Goal: Task Accomplishment & Management: Use online tool/utility

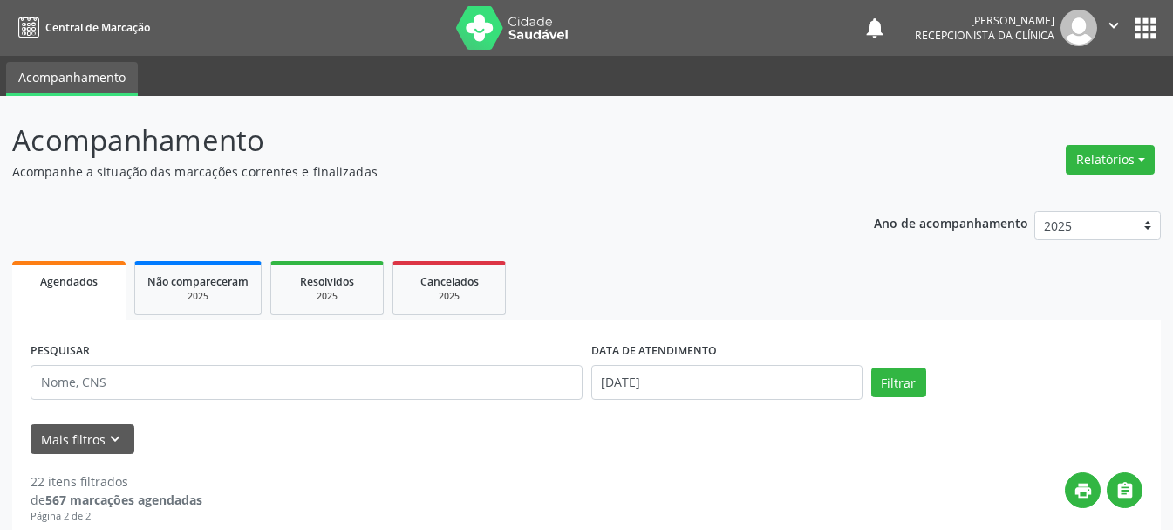
scroll to position [159, 0]
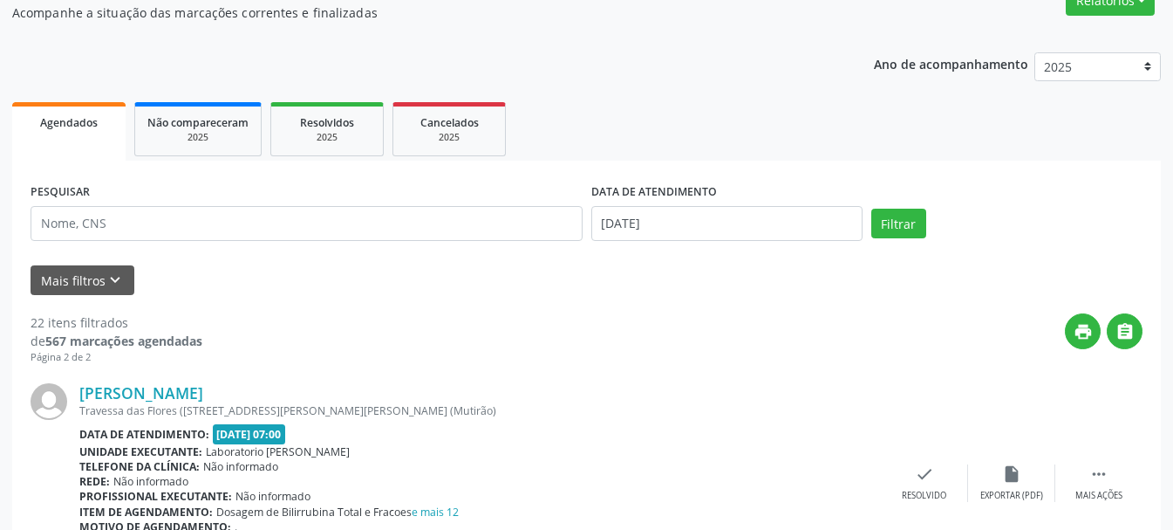
click at [113, 221] on input "text" at bounding box center [307, 223] width 552 height 35
click at [316, 224] on input "text" at bounding box center [307, 223] width 552 height 35
click at [316, 224] on input "[PERSON_NAME]" at bounding box center [307, 223] width 552 height 35
type input "[PERSON_NAME]"
click at [904, 229] on button "Filtrar" at bounding box center [899, 223] width 55 height 30
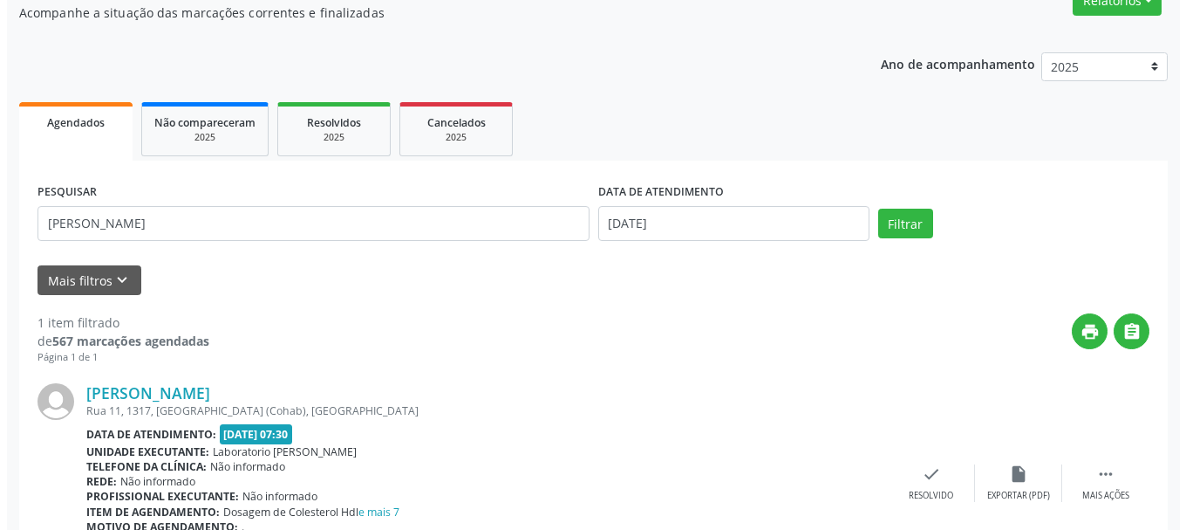
scroll to position [260, 0]
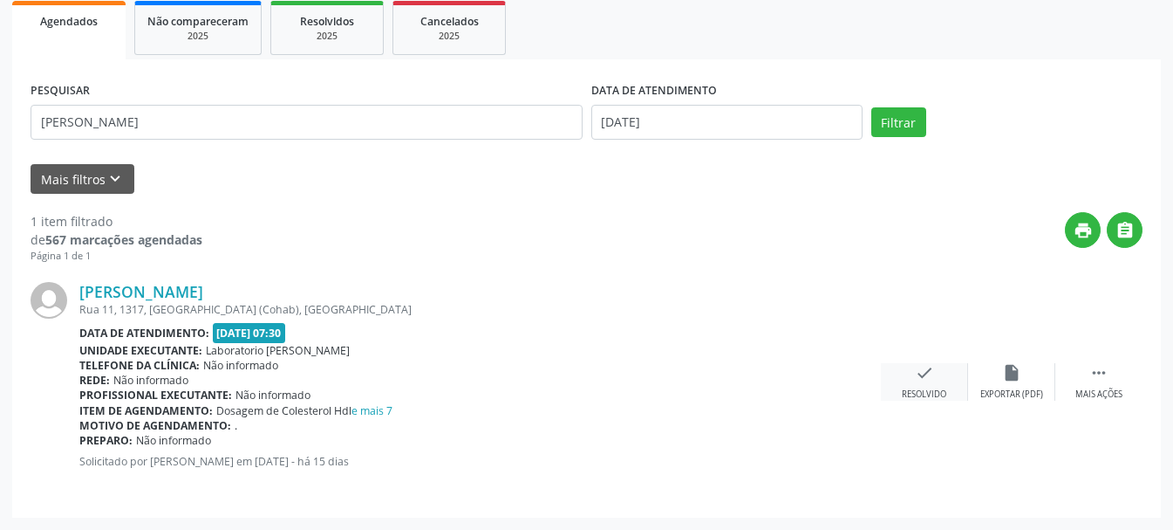
click at [926, 379] on icon "check" at bounding box center [924, 372] width 19 height 19
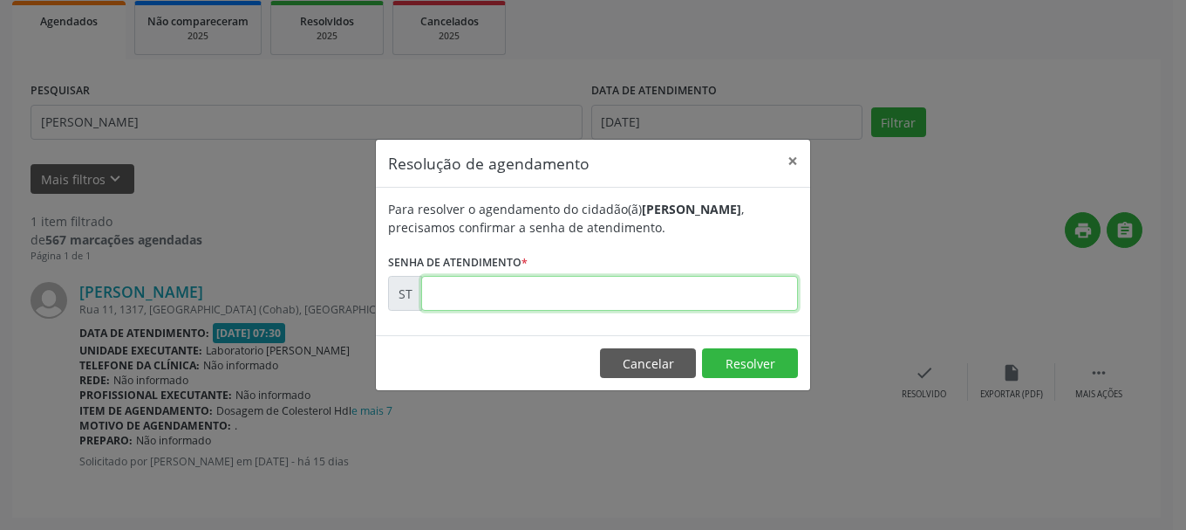
click at [475, 294] on input "text" at bounding box center [609, 293] width 377 height 35
type input "00013244"
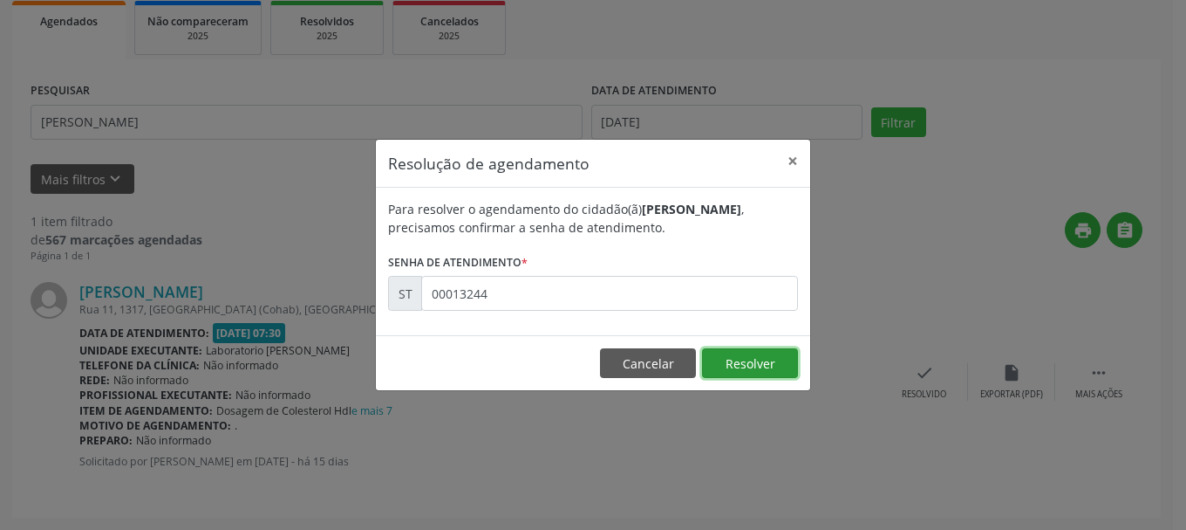
click at [768, 364] on button "Resolver" at bounding box center [750, 363] width 96 height 30
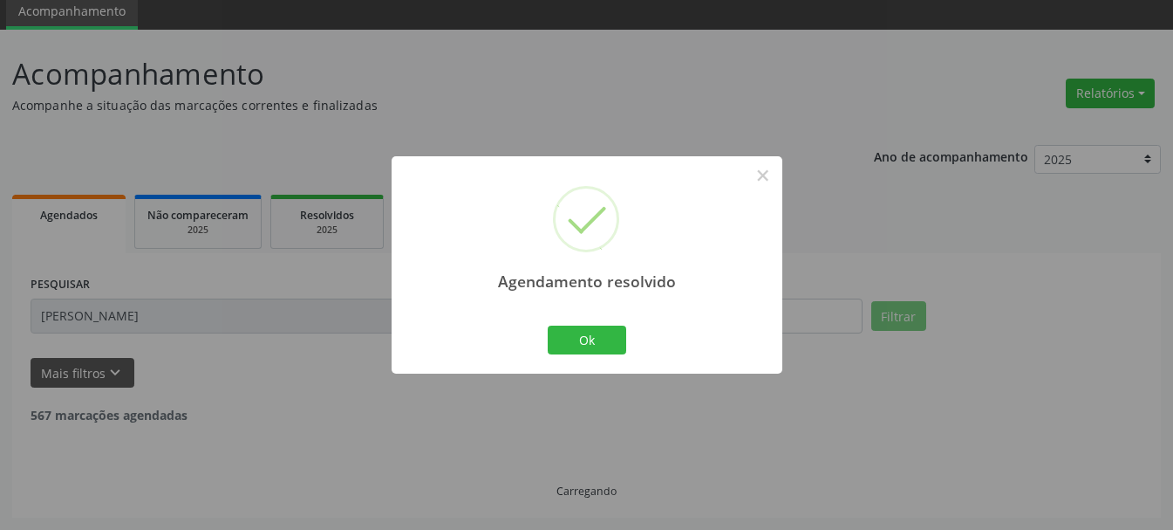
scroll to position [10, 0]
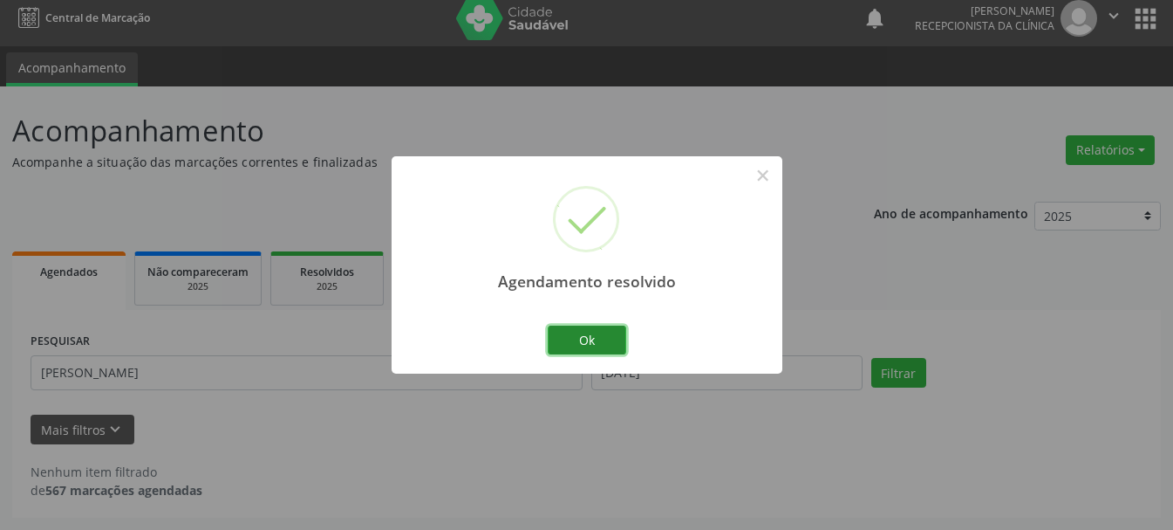
click at [604, 347] on button "Ok" at bounding box center [587, 340] width 79 height 30
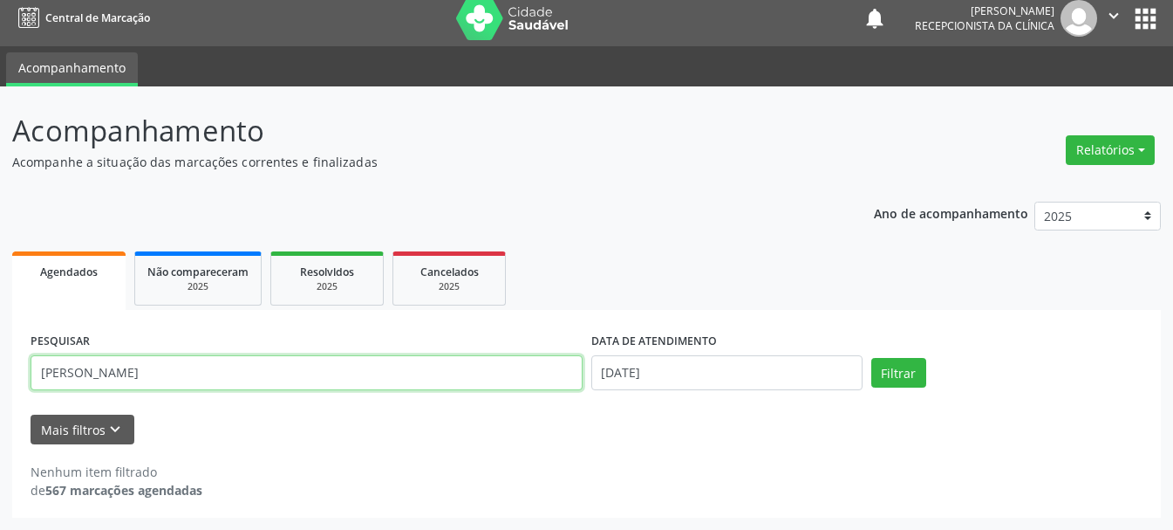
click at [392, 375] on input "[PERSON_NAME]" at bounding box center [307, 372] width 552 height 35
type input "C"
type input "898003700662825"
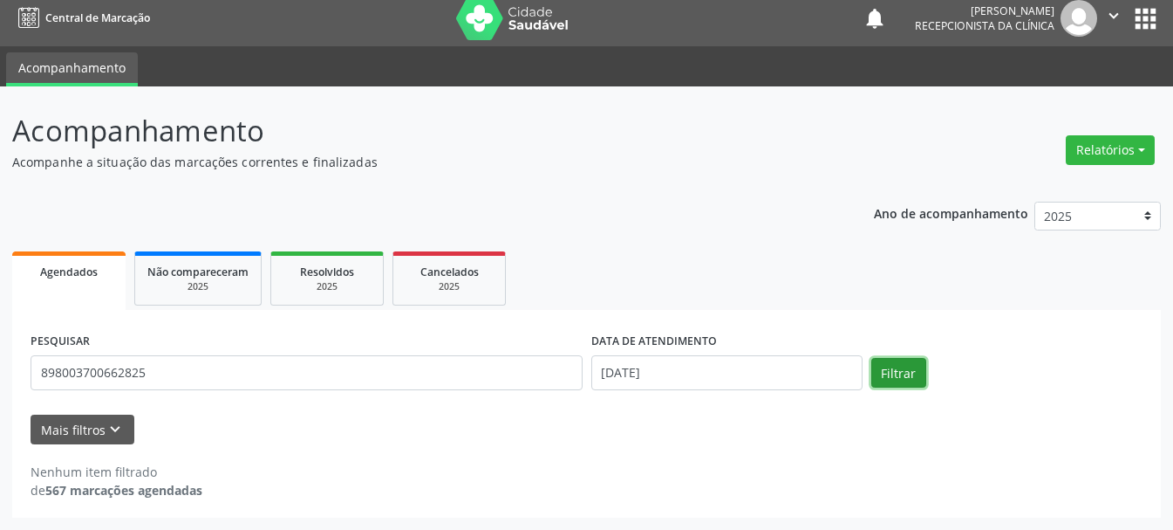
click at [911, 365] on button "Filtrar" at bounding box center [899, 373] width 55 height 30
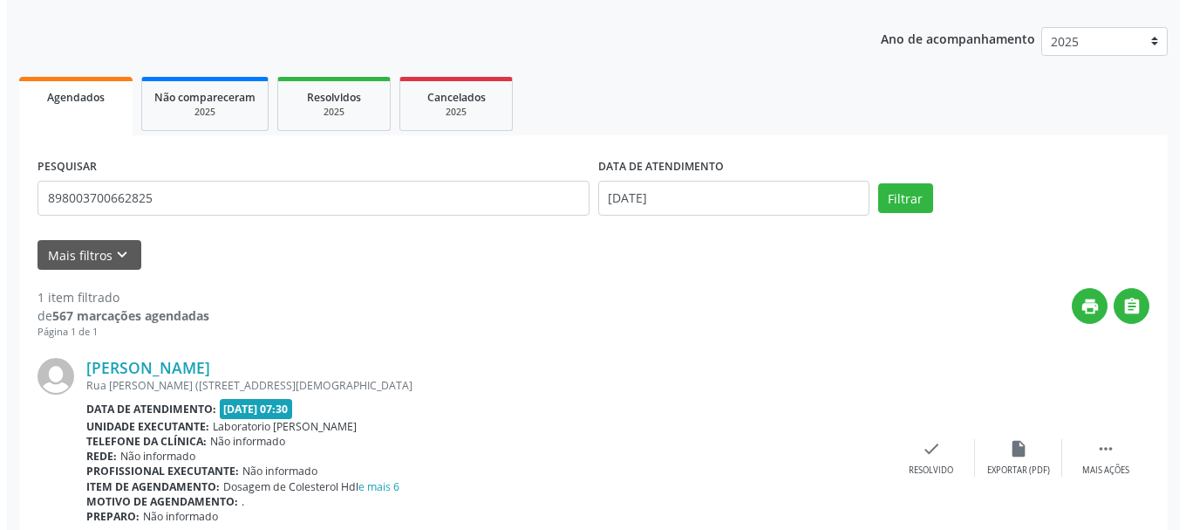
scroll to position [260, 0]
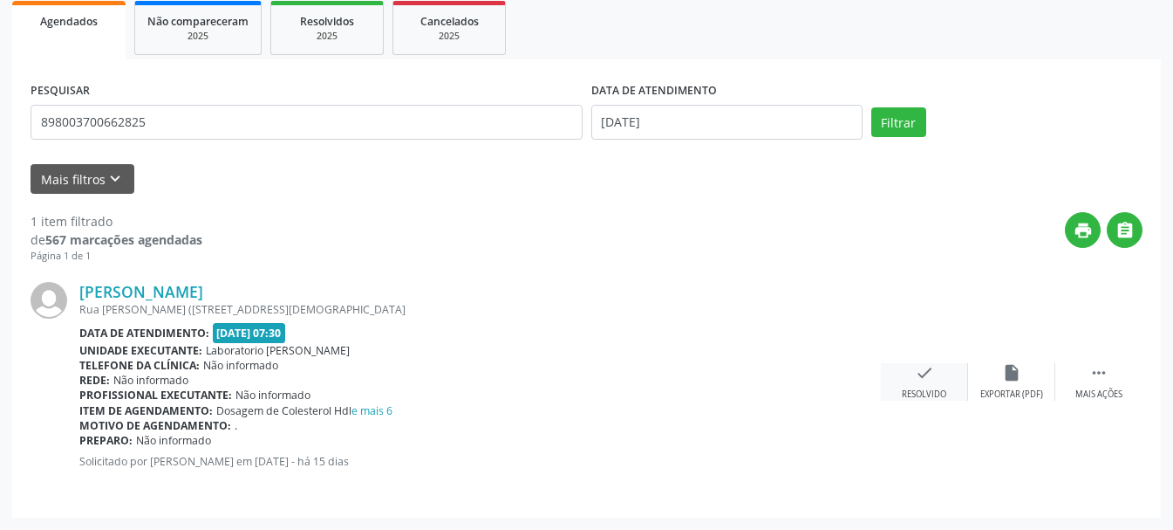
click at [929, 380] on icon "check" at bounding box center [924, 372] width 19 height 19
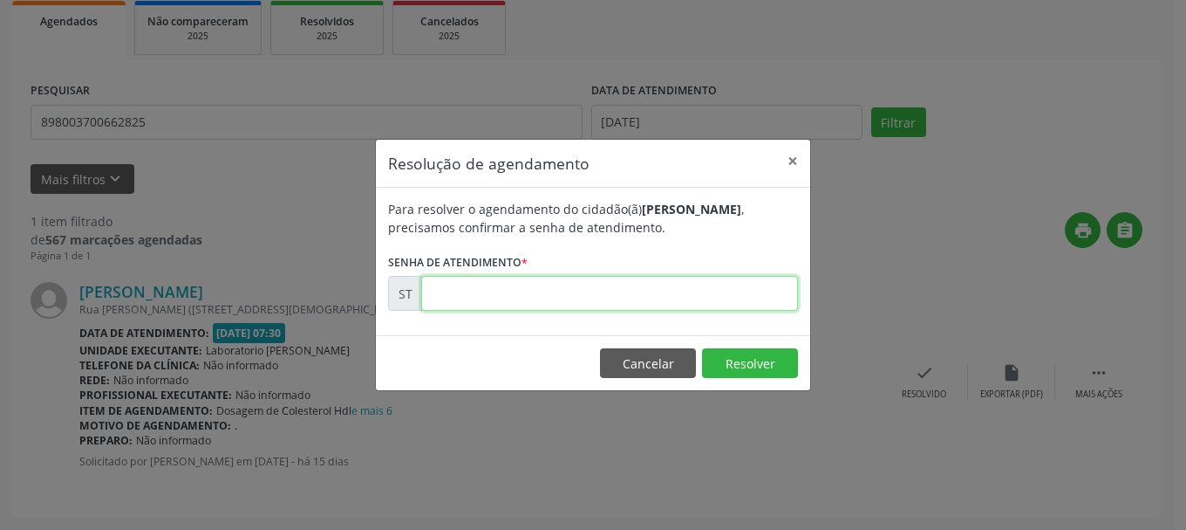
click at [615, 284] on input "text" at bounding box center [609, 293] width 377 height 35
type input "00013235"
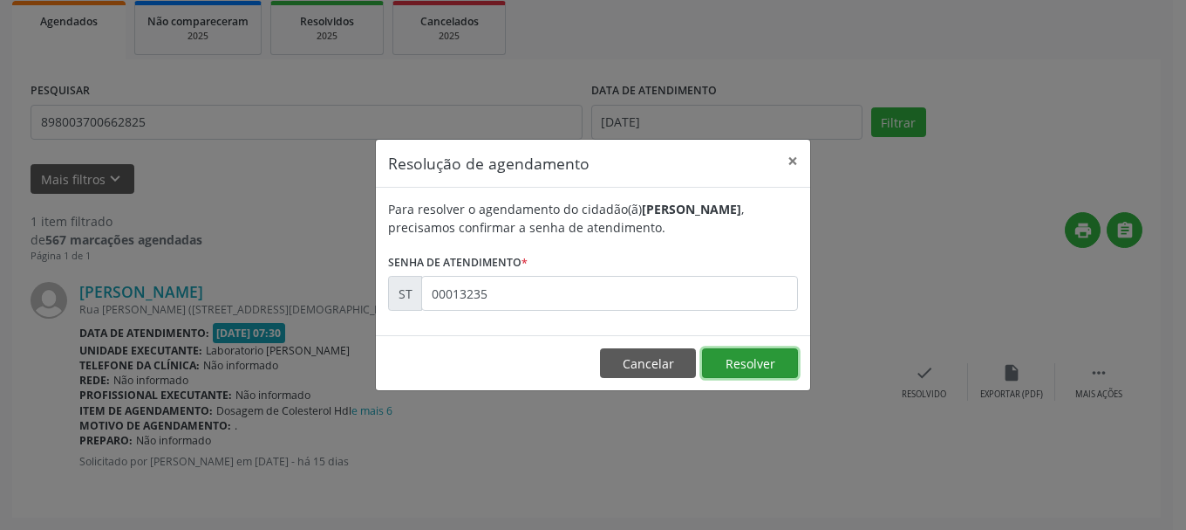
click at [724, 355] on button "Resolver" at bounding box center [750, 363] width 96 height 30
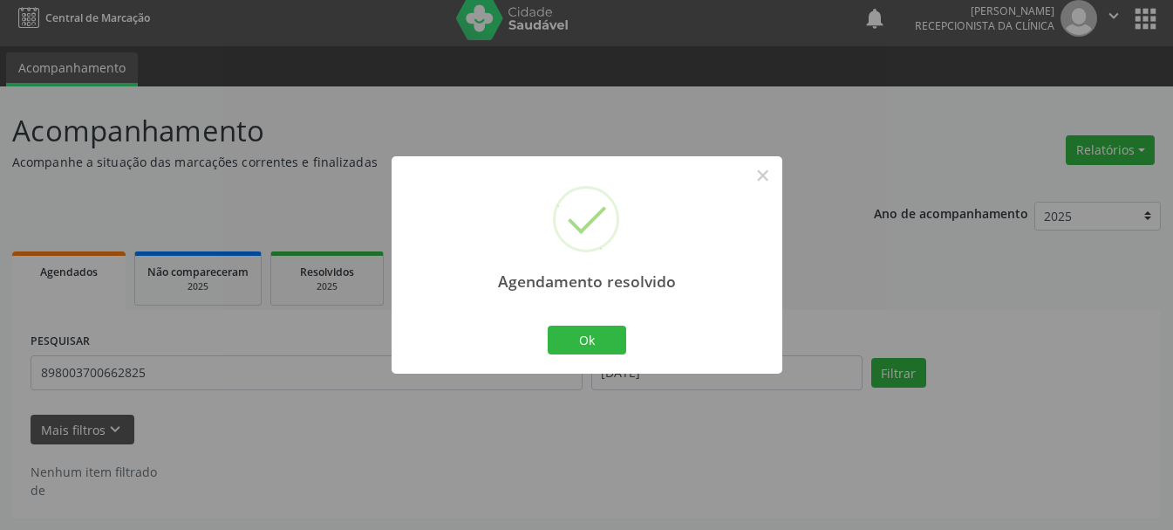
scroll to position [10, 0]
click at [613, 341] on button "Ok" at bounding box center [587, 340] width 79 height 30
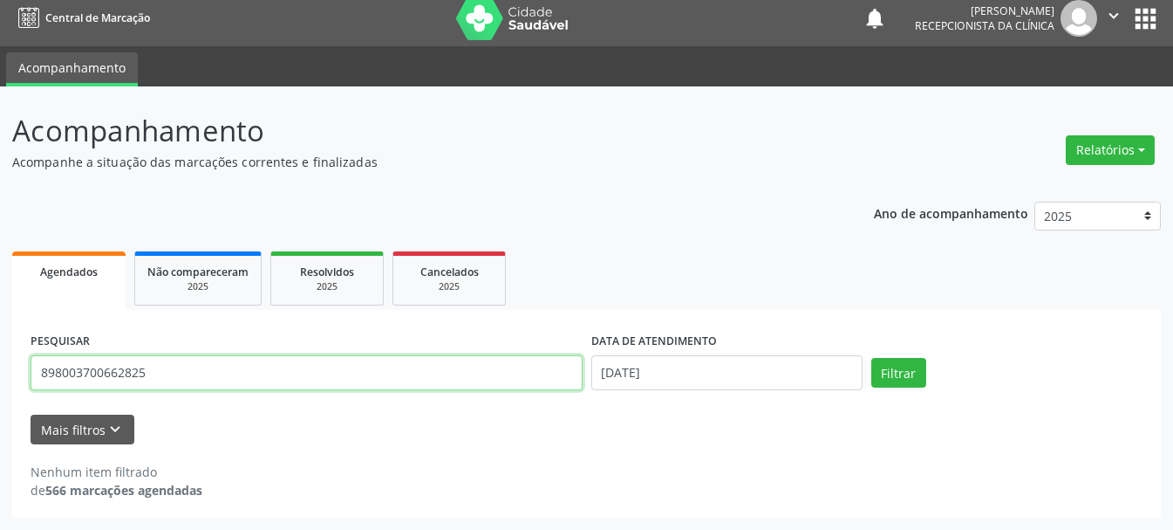
click at [499, 370] on input "898003700662825" at bounding box center [307, 372] width 552 height 35
type input "8"
type input "706906107206537"
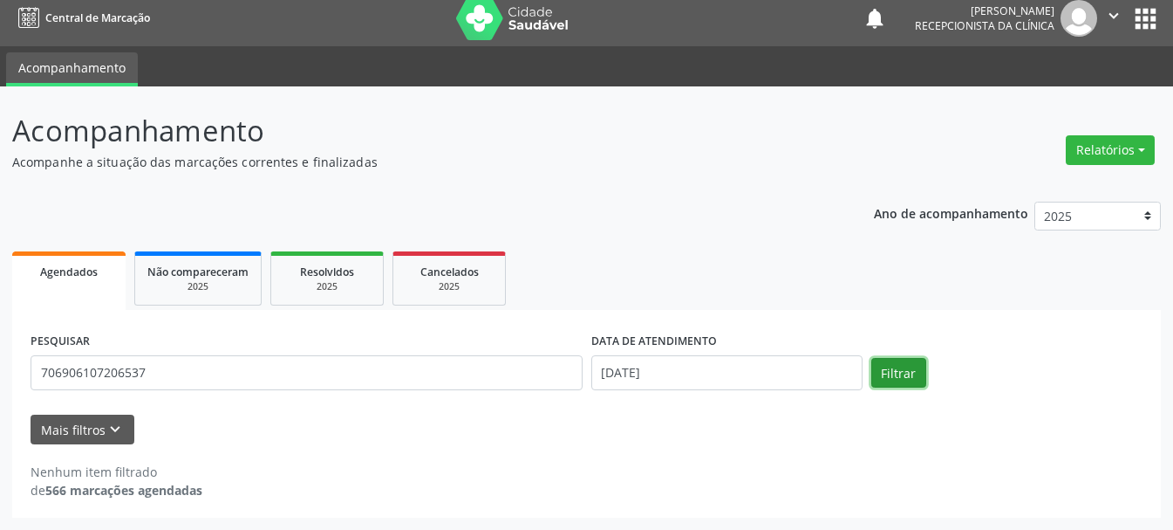
click at [887, 373] on button "Filtrar" at bounding box center [899, 373] width 55 height 30
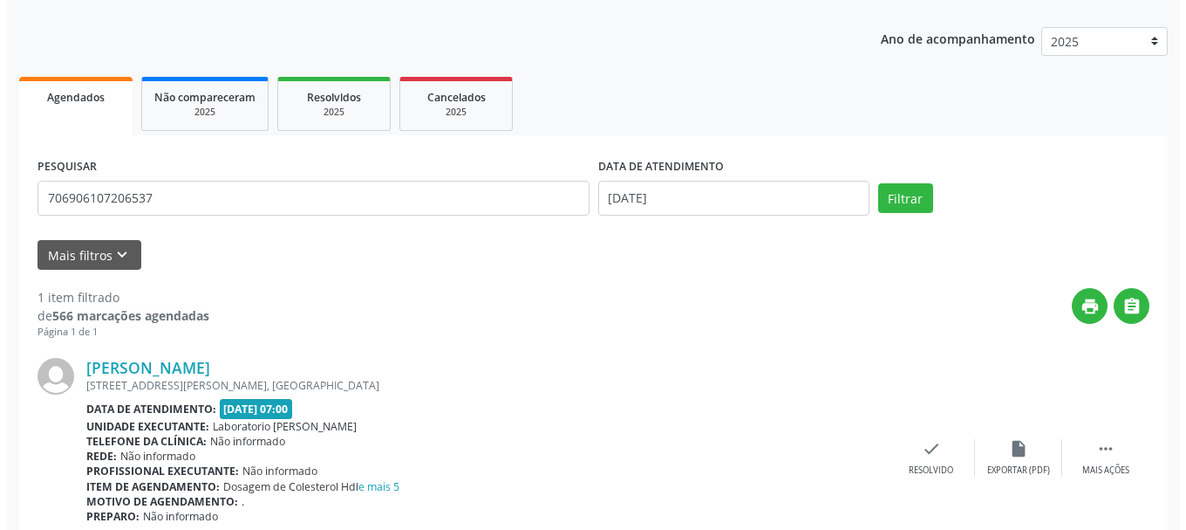
scroll to position [260, 0]
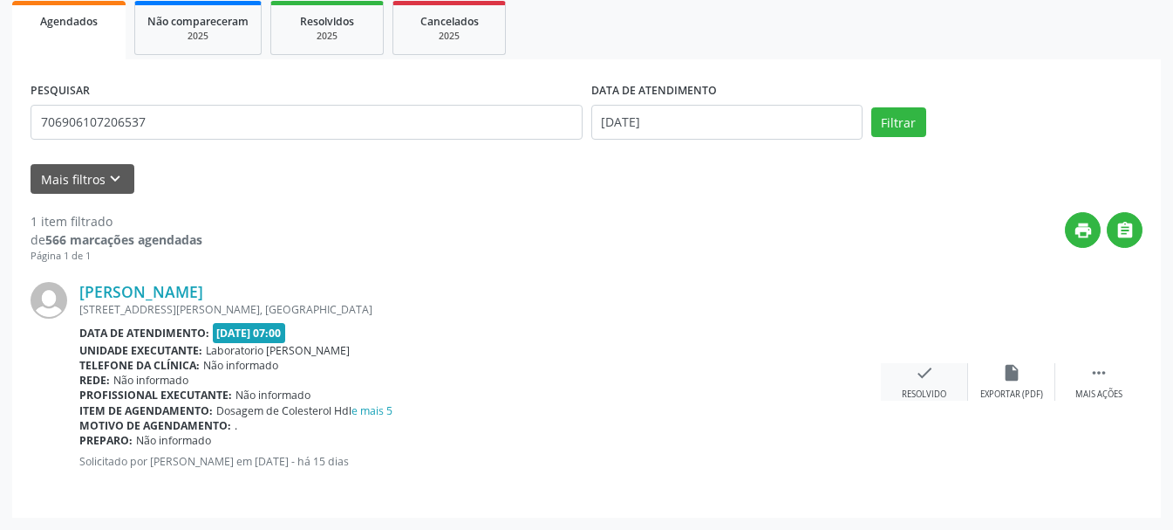
click at [931, 382] on div "check Resolvido" at bounding box center [924, 382] width 87 height 38
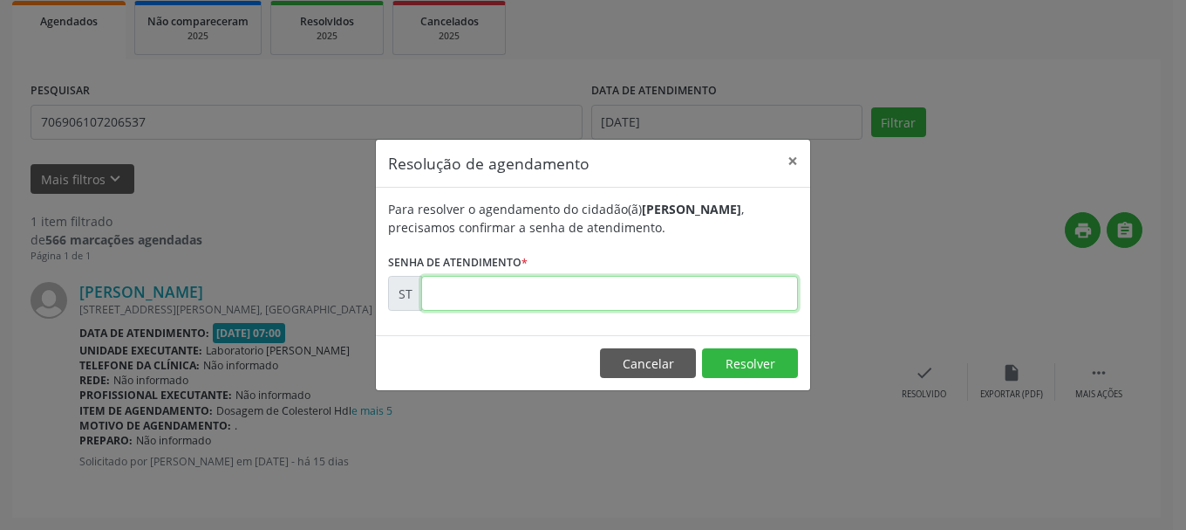
click at [588, 296] on input "text" at bounding box center [609, 293] width 377 height 35
type input "00013232"
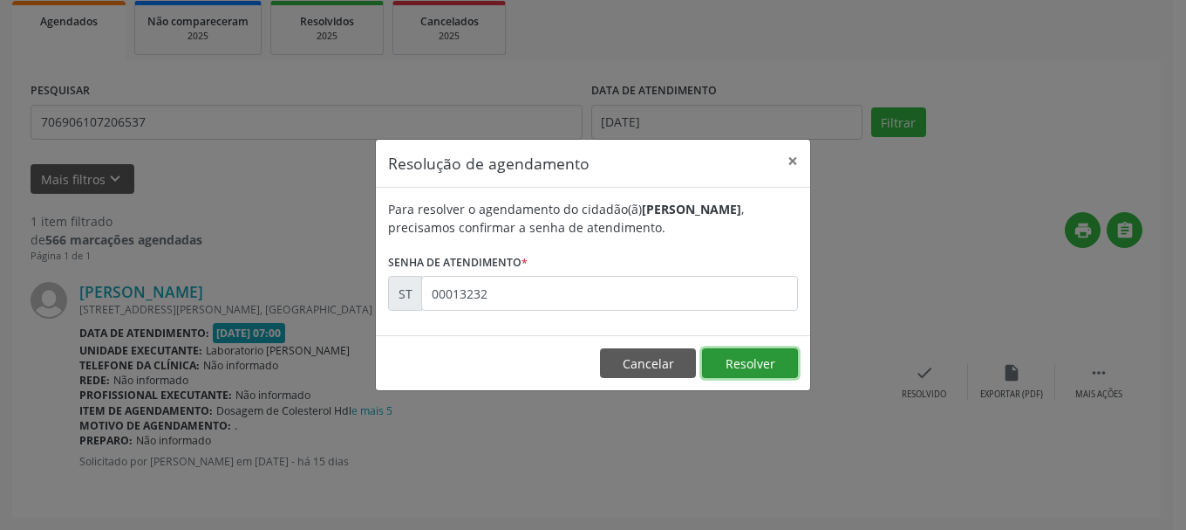
click at [774, 367] on button "Resolver" at bounding box center [750, 363] width 96 height 30
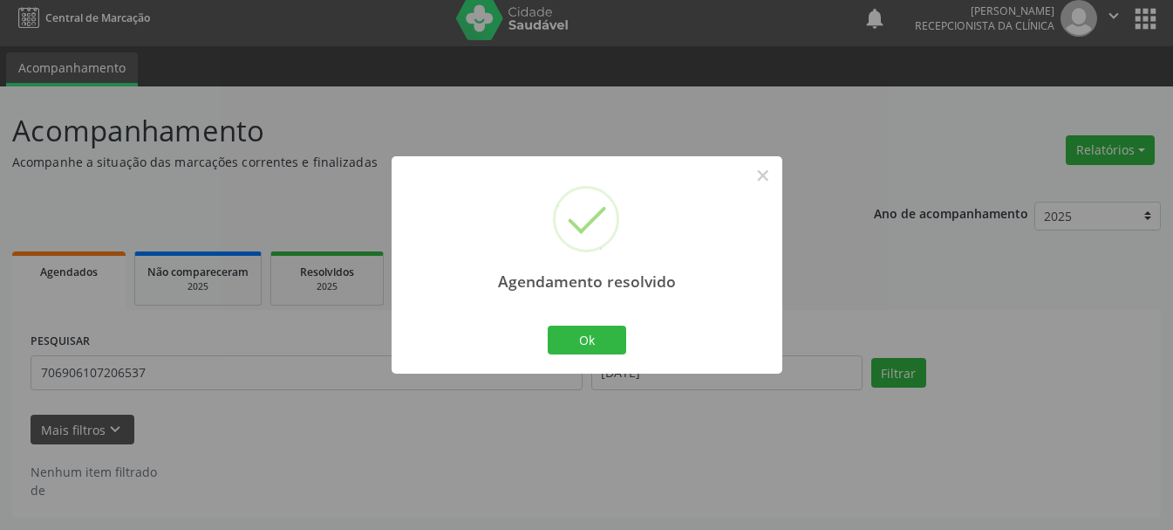
scroll to position [10, 0]
click at [608, 350] on button "Ok" at bounding box center [587, 340] width 79 height 30
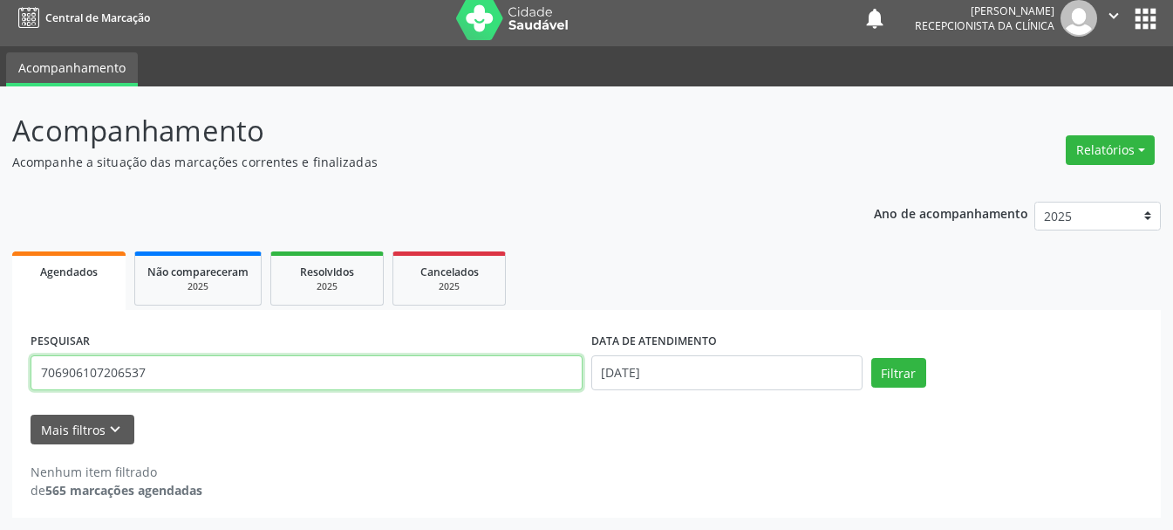
click at [324, 376] on input "706906107206537" at bounding box center [307, 372] width 552 height 35
type input "7"
type input "898003443799959"
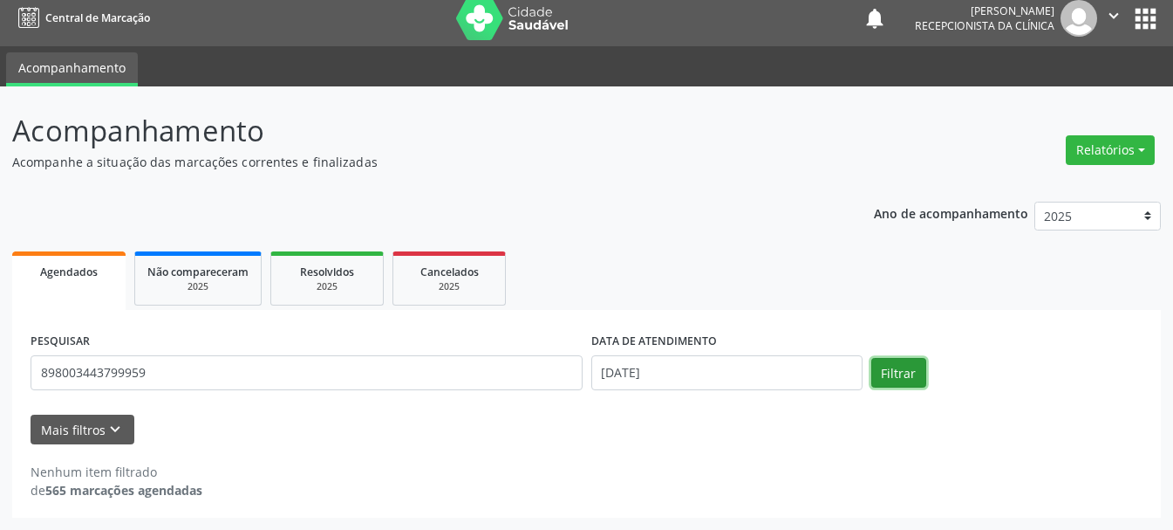
click at [913, 371] on button "Filtrar" at bounding box center [899, 373] width 55 height 30
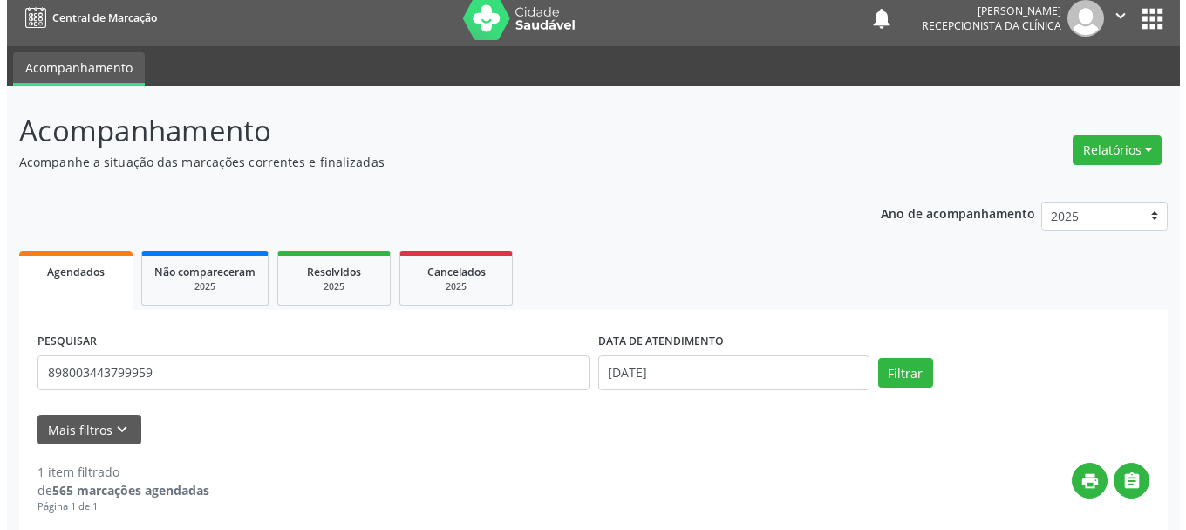
scroll to position [184, 0]
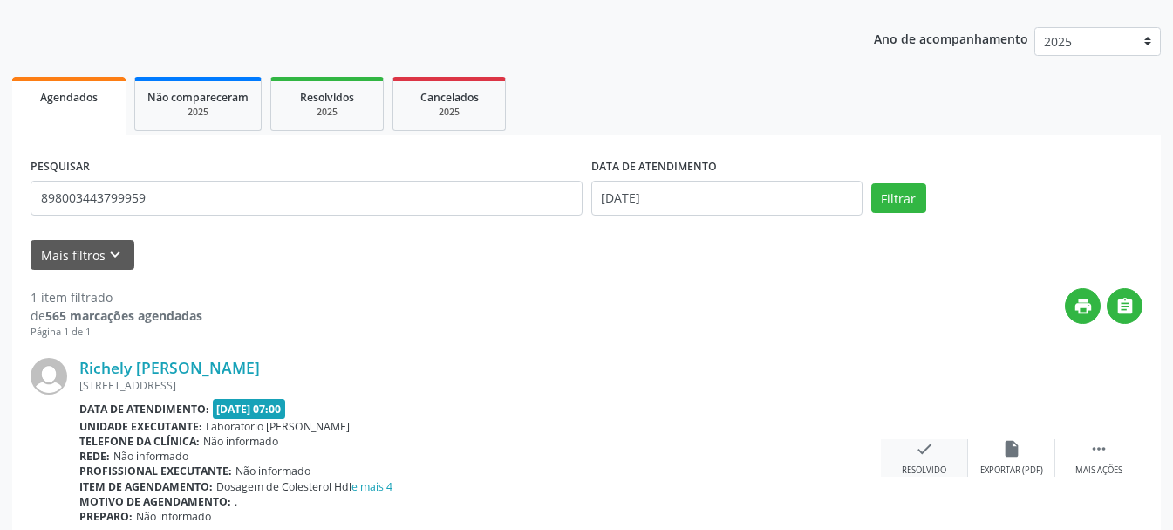
click at [911, 448] on div "check Resolvido" at bounding box center [924, 458] width 87 height 38
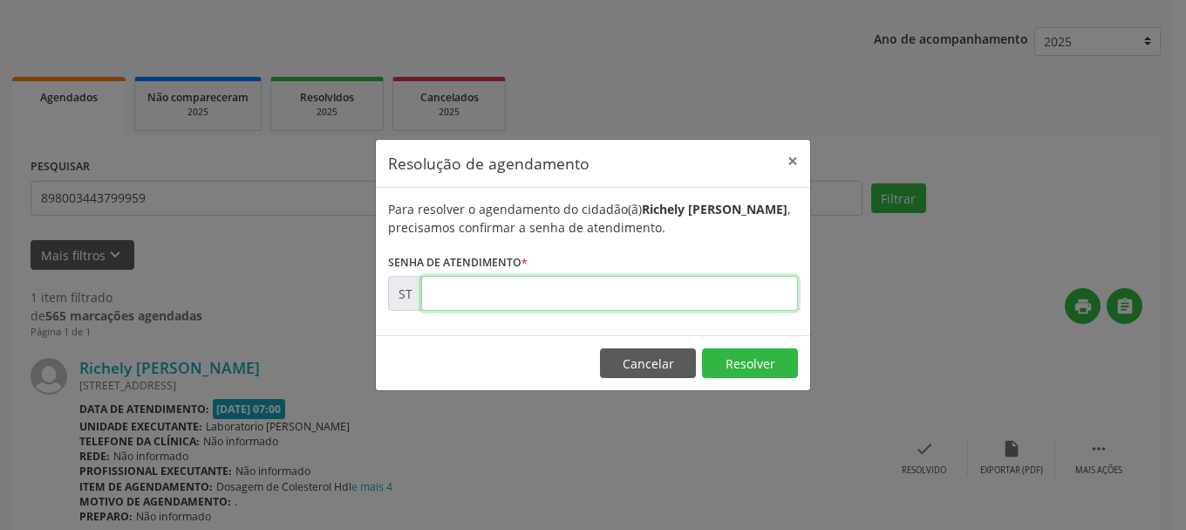
click at [613, 305] on input "text" at bounding box center [609, 293] width 377 height 35
type input "00013228"
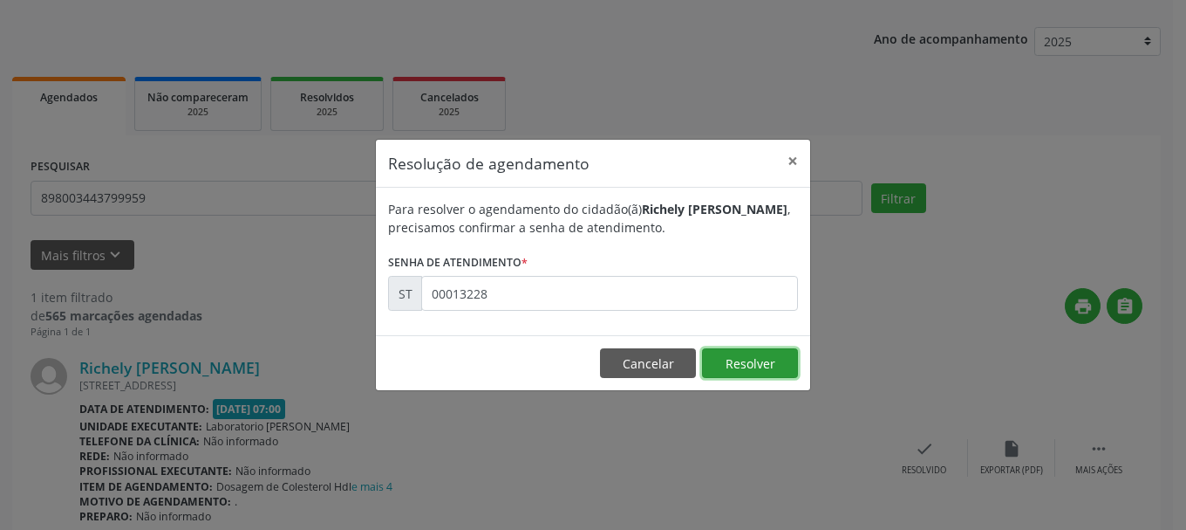
click at [745, 359] on button "Resolver" at bounding box center [750, 363] width 96 height 30
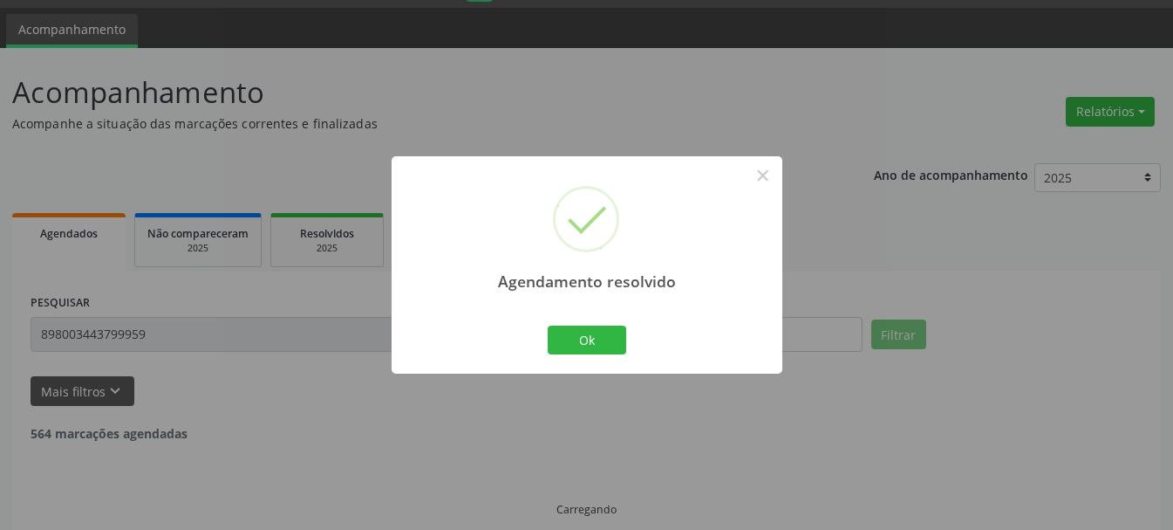
scroll to position [10, 0]
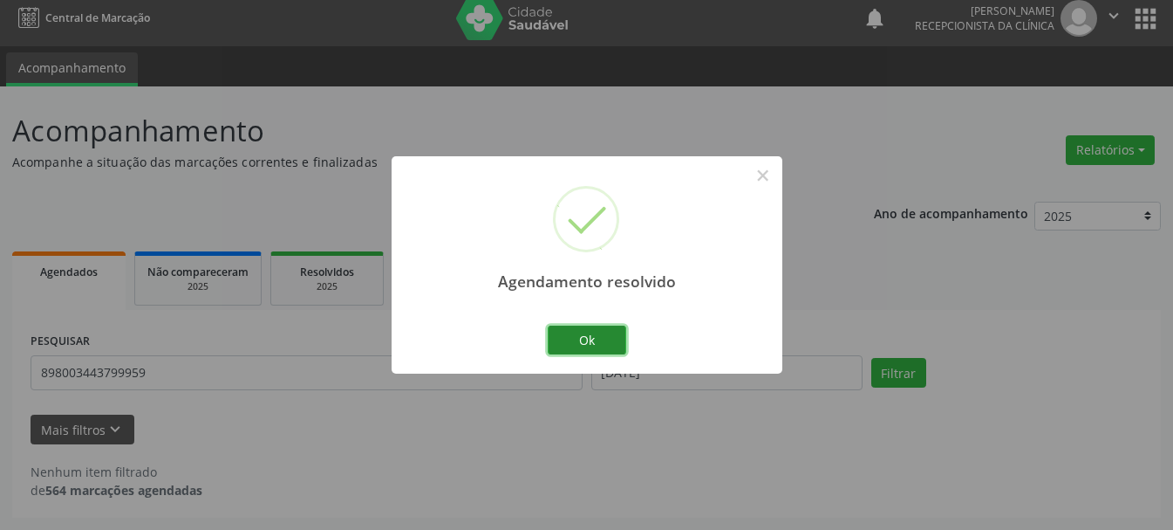
click at [577, 329] on button "Ok" at bounding box center [587, 340] width 79 height 30
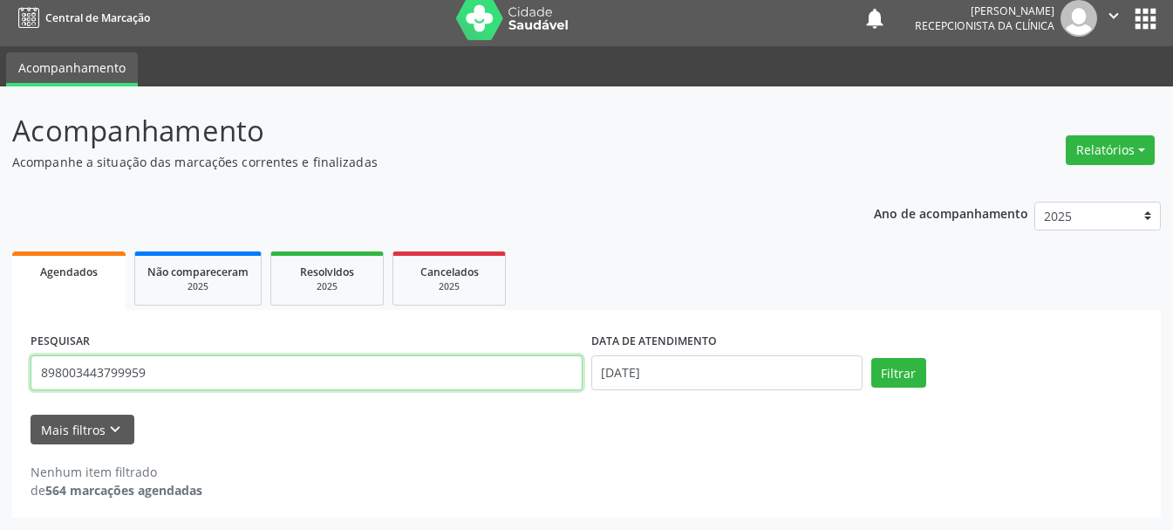
click at [428, 371] on input "898003443799959" at bounding box center [307, 372] width 552 height 35
type input "8"
type input "898002996991372"
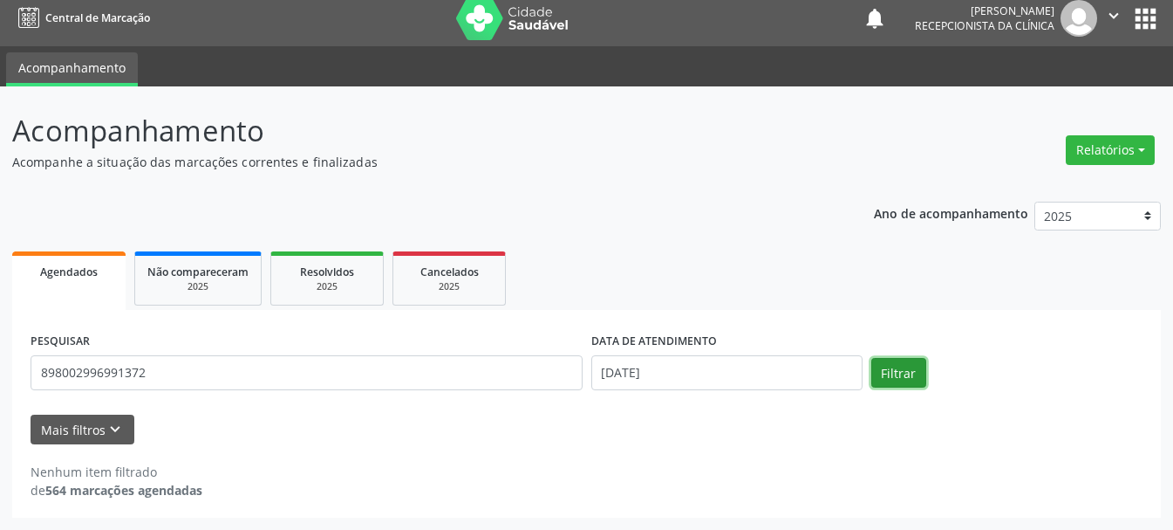
click at [919, 374] on button "Filtrar" at bounding box center [899, 373] width 55 height 30
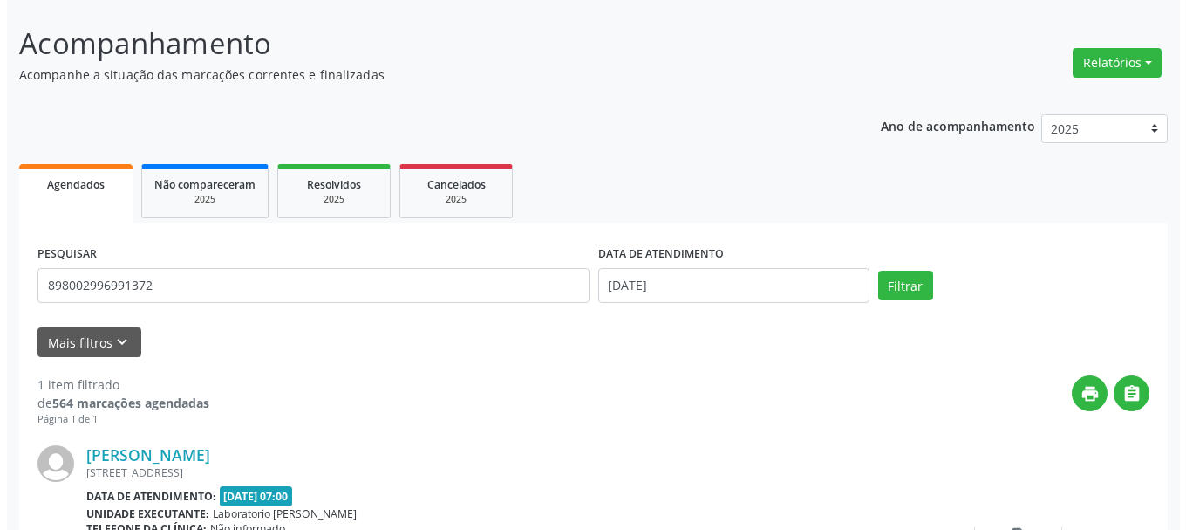
scroll to position [260, 0]
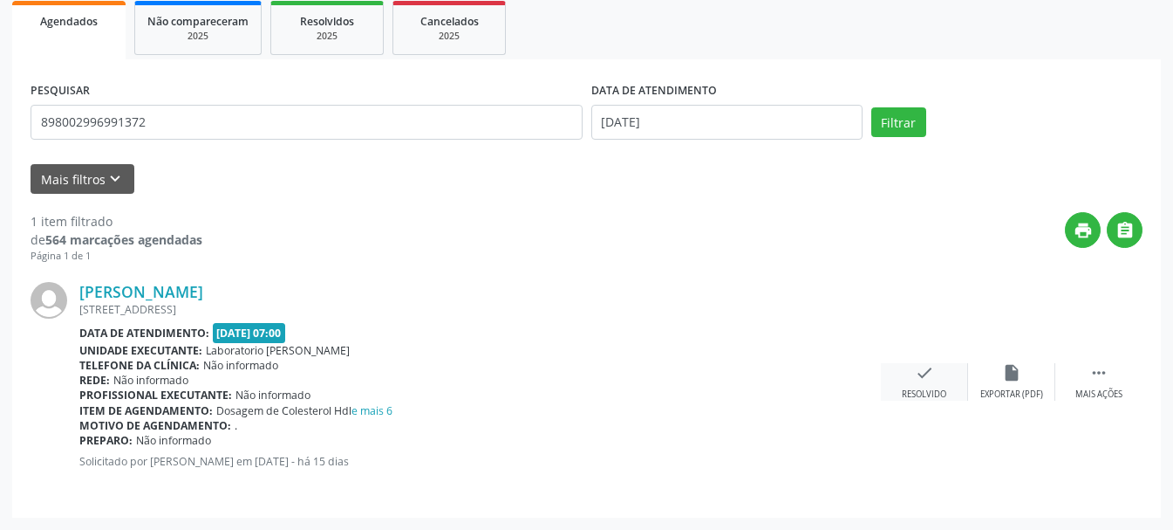
click at [909, 370] on div "check Resolvido" at bounding box center [924, 382] width 87 height 38
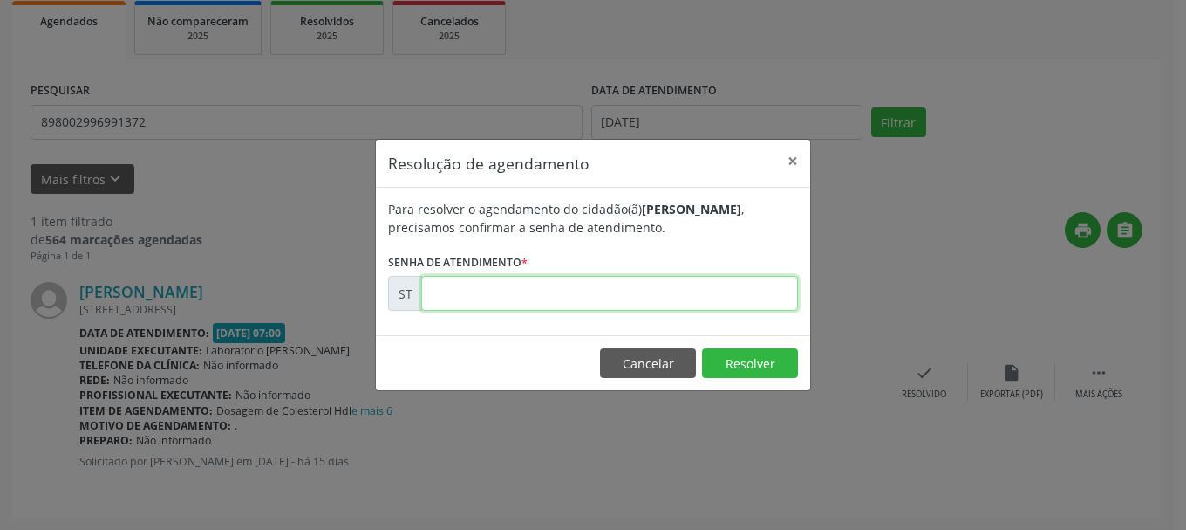
click at [695, 297] on input "text" at bounding box center [609, 293] width 377 height 35
type input "00013224"
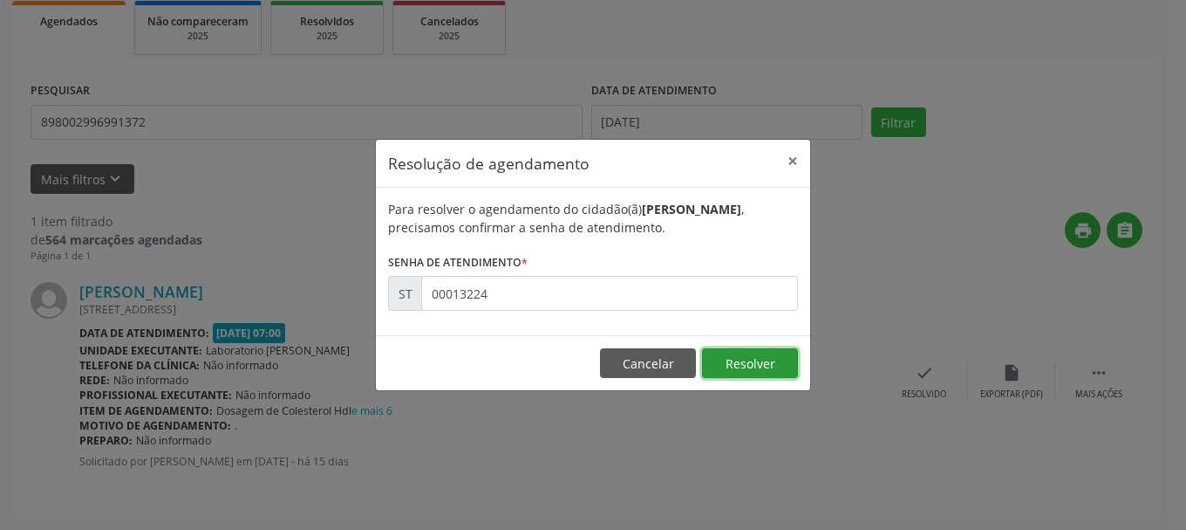
click at [737, 354] on button "Resolver" at bounding box center [750, 363] width 96 height 30
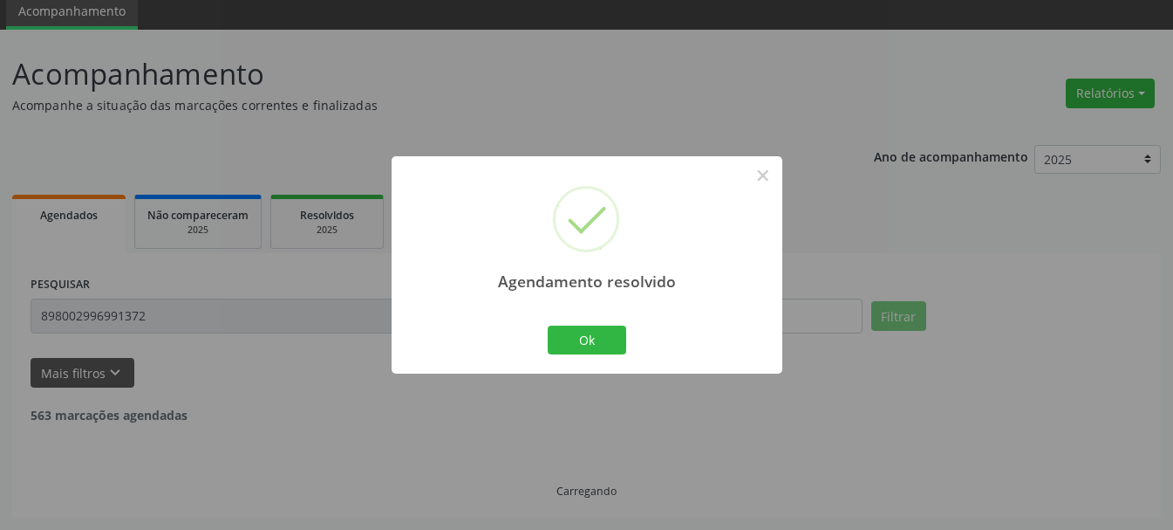
scroll to position [10, 0]
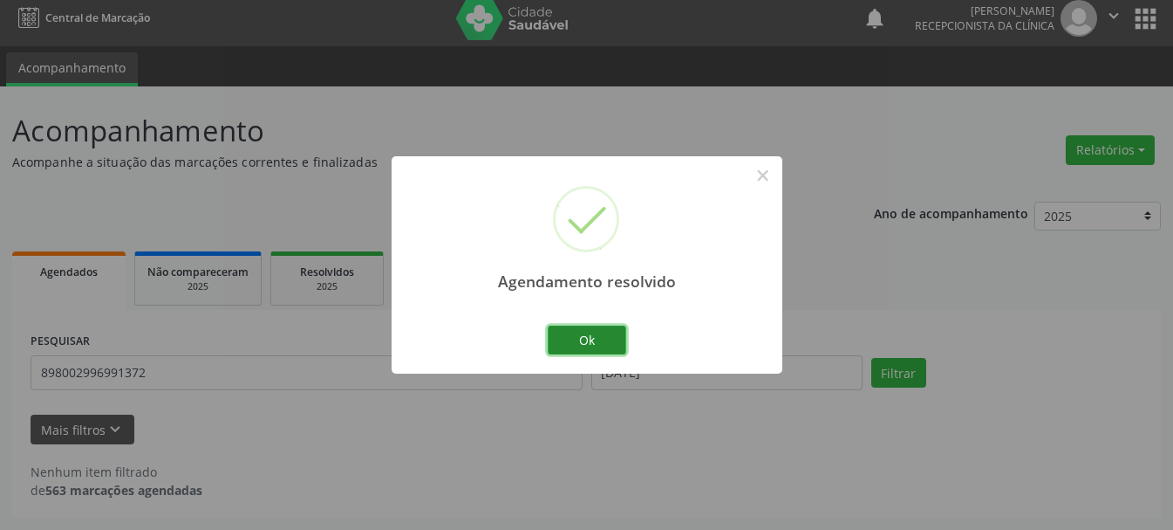
click at [615, 336] on button "Ok" at bounding box center [587, 340] width 79 height 30
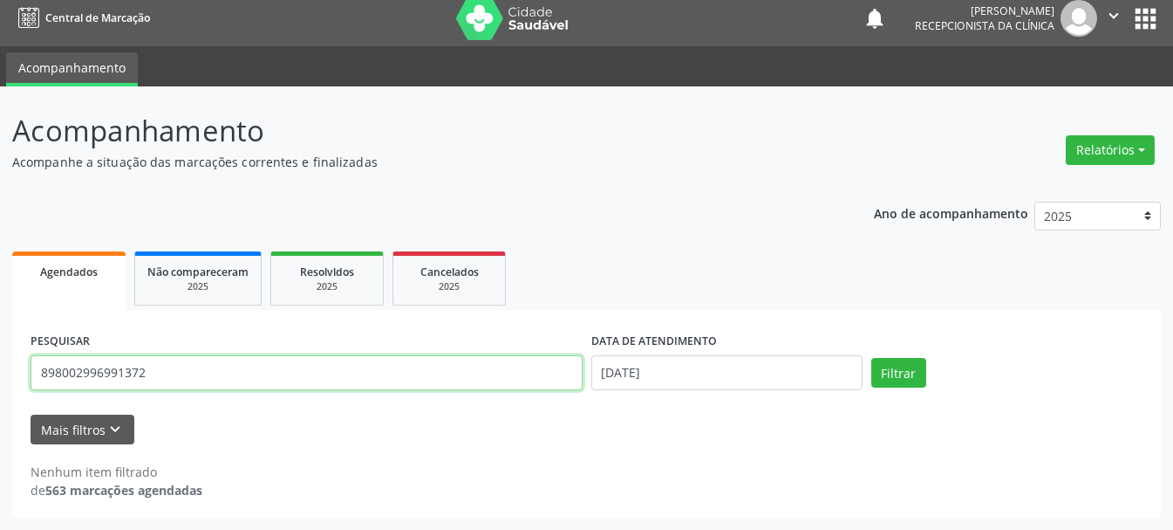
click at [404, 380] on input "898002996991372" at bounding box center [307, 372] width 552 height 35
type input "8"
type input "700001600161604"
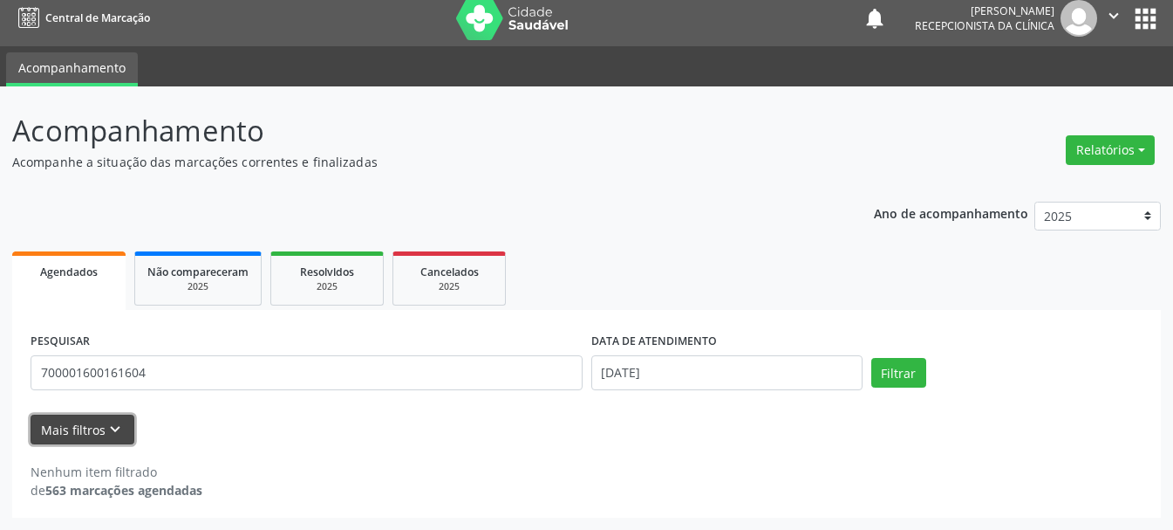
click at [92, 428] on button "Mais filtros keyboard_arrow_down" at bounding box center [83, 429] width 104 height 31
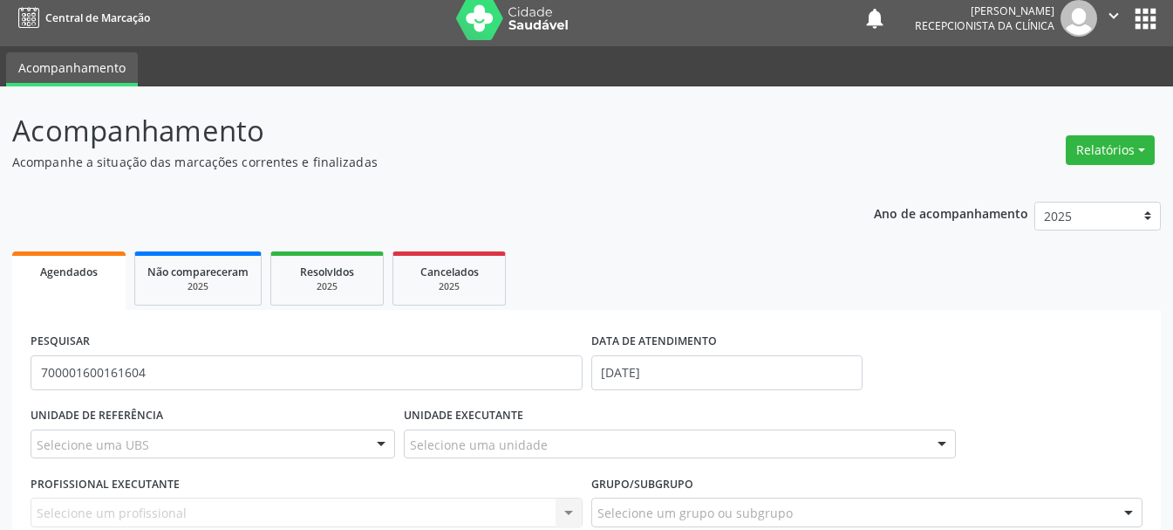
scroll to position [0, 0]
